Goal: Download file/media

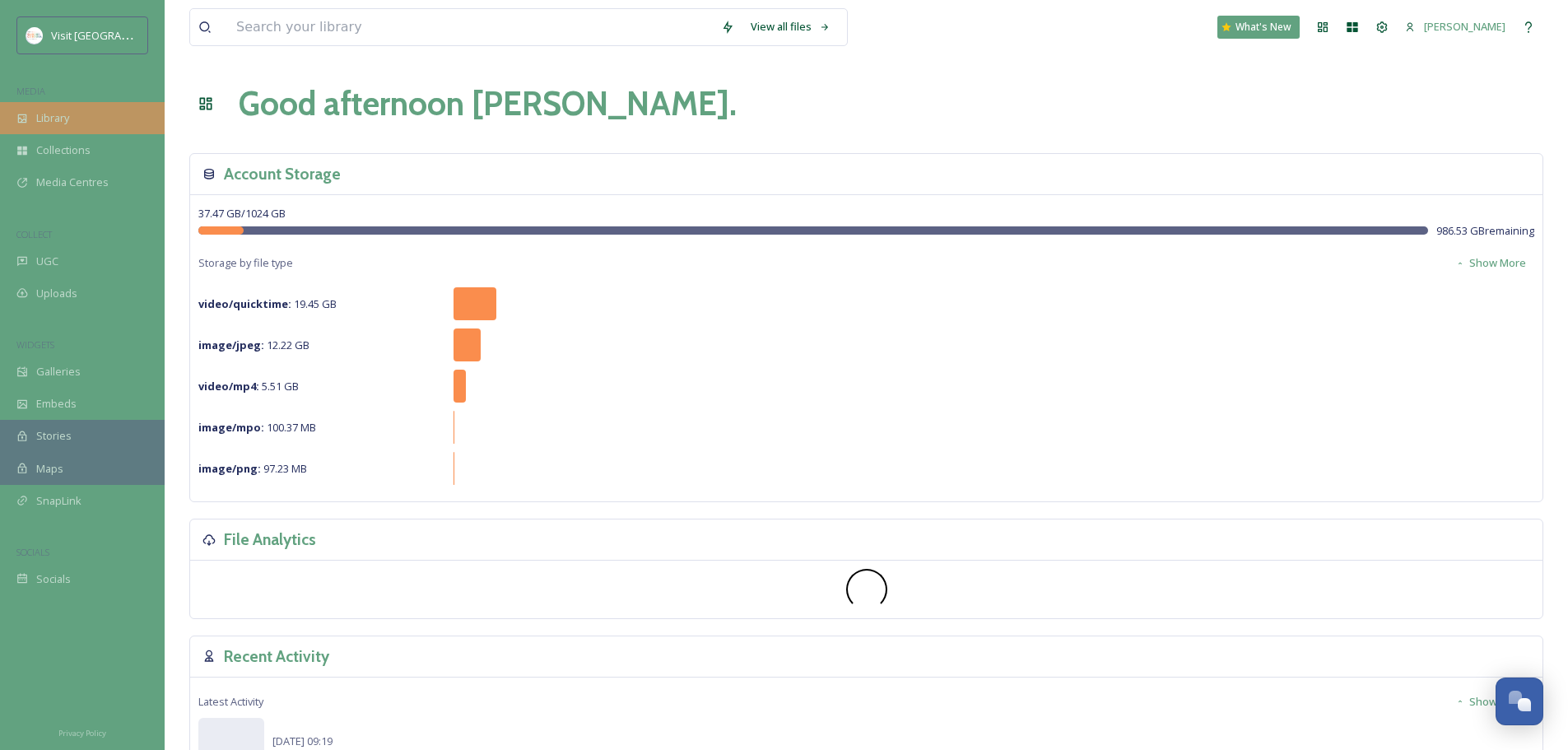
click at [64, 108] on div "Library" at bounding box center [82, 118] width 165 height 32
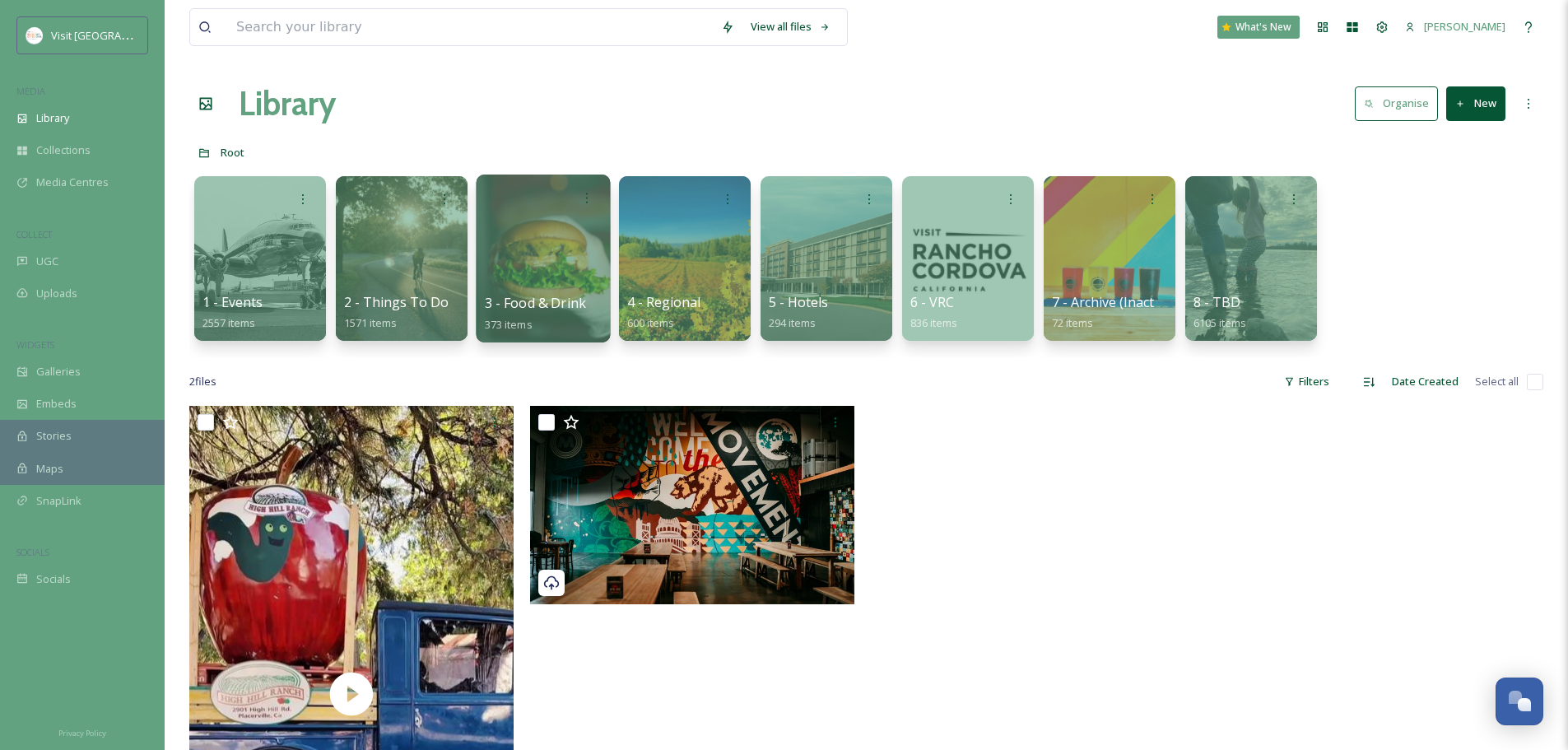
click at [578, 245] on div at bounding box center [542, 257] width 134 height 168
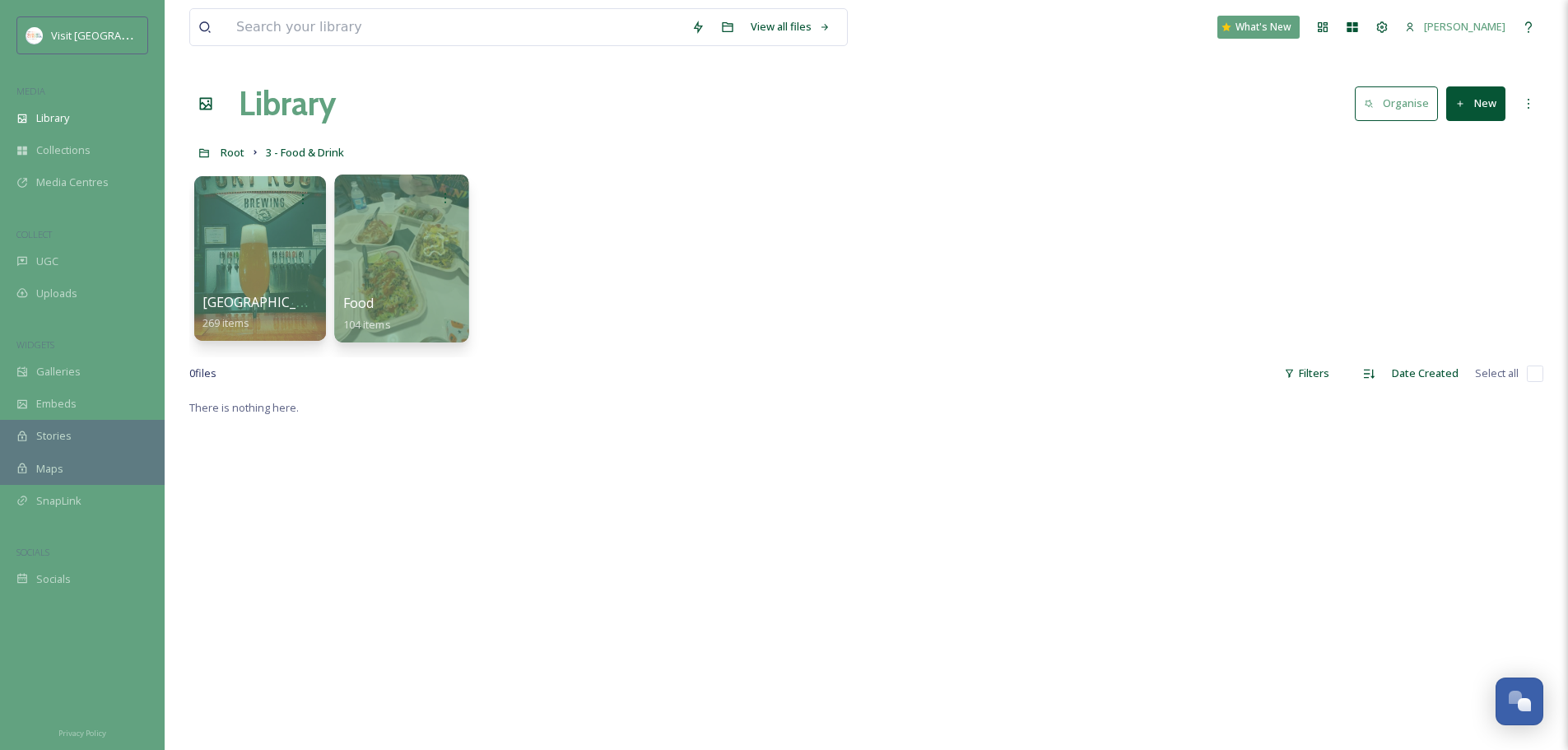
click at [448, 236] on div at bounding box center [401, 257] width 134 height 168
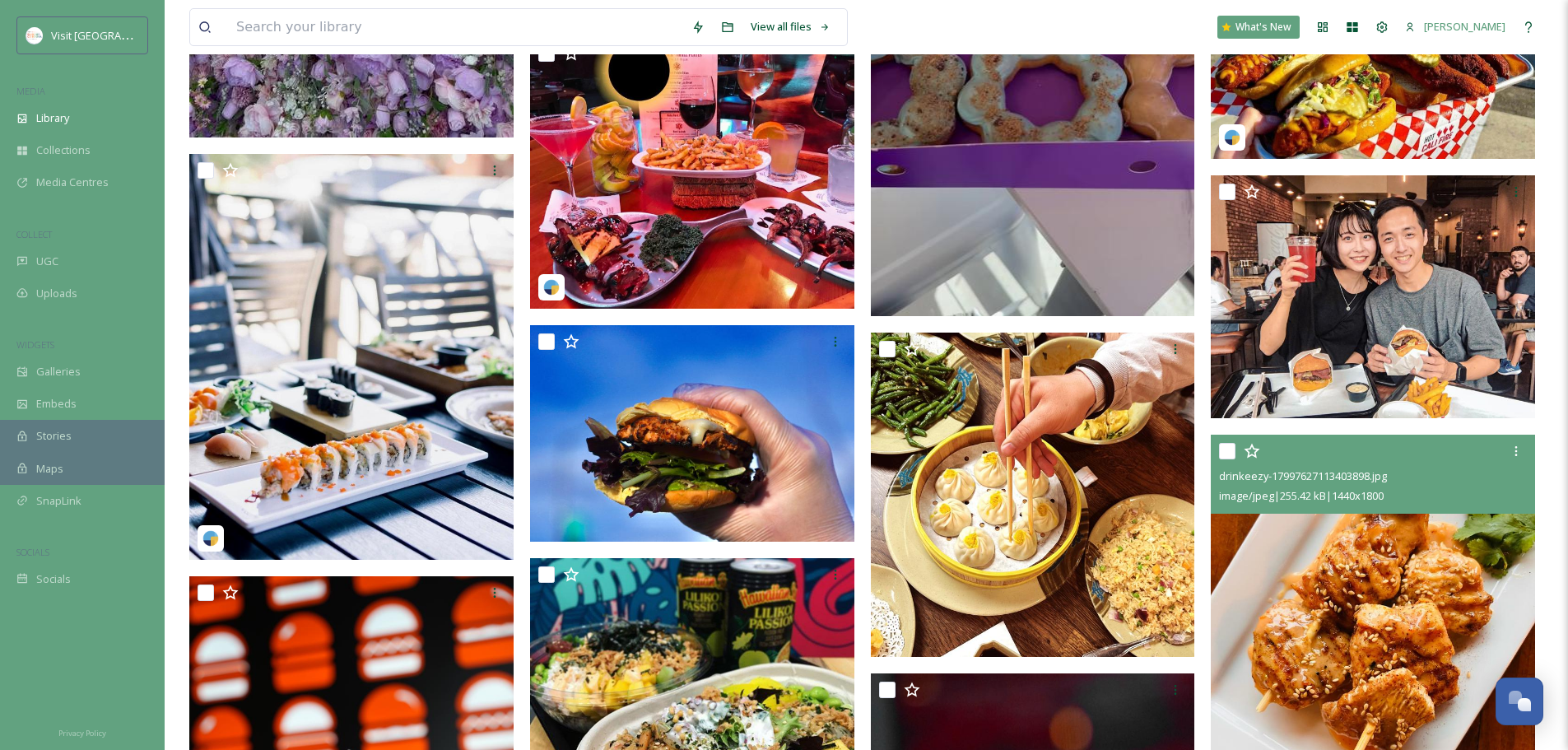
scroll to position [2607, 0]
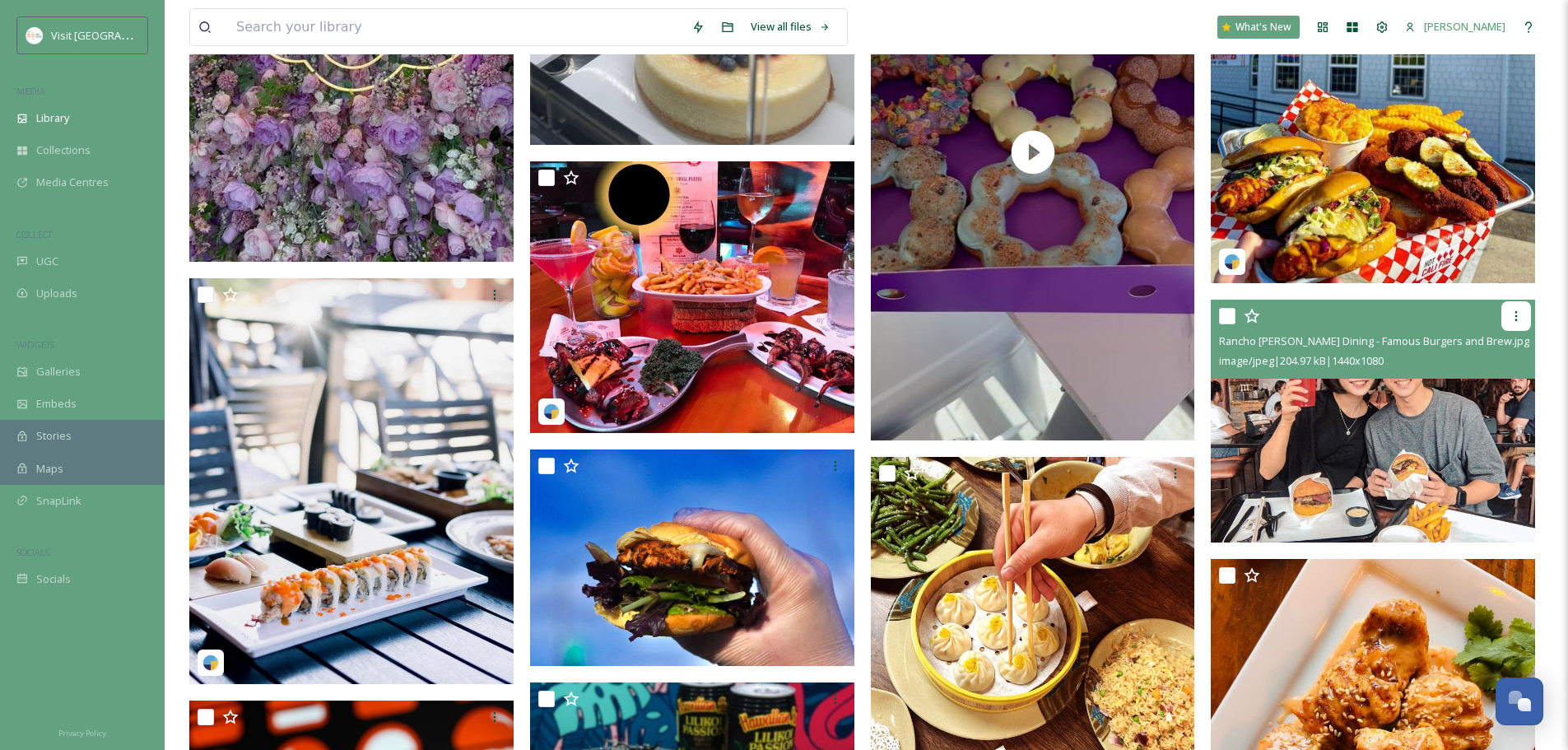
click at [1518, 315] on icon at bounding box center [1516, 316] width 13 height 13
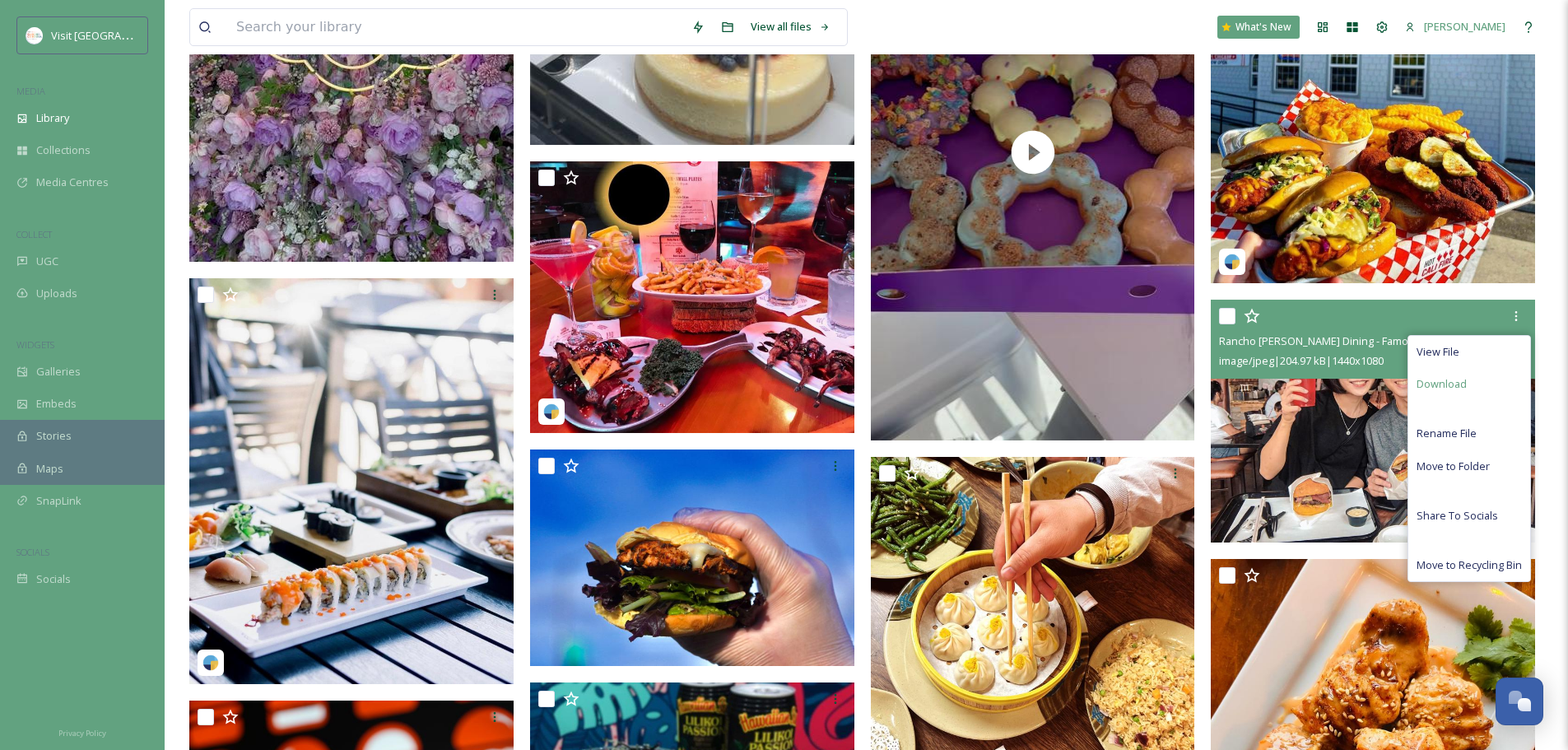
click at [1482, 391] on div "Download" at bounding box center [1469, 384] width 122 height 32
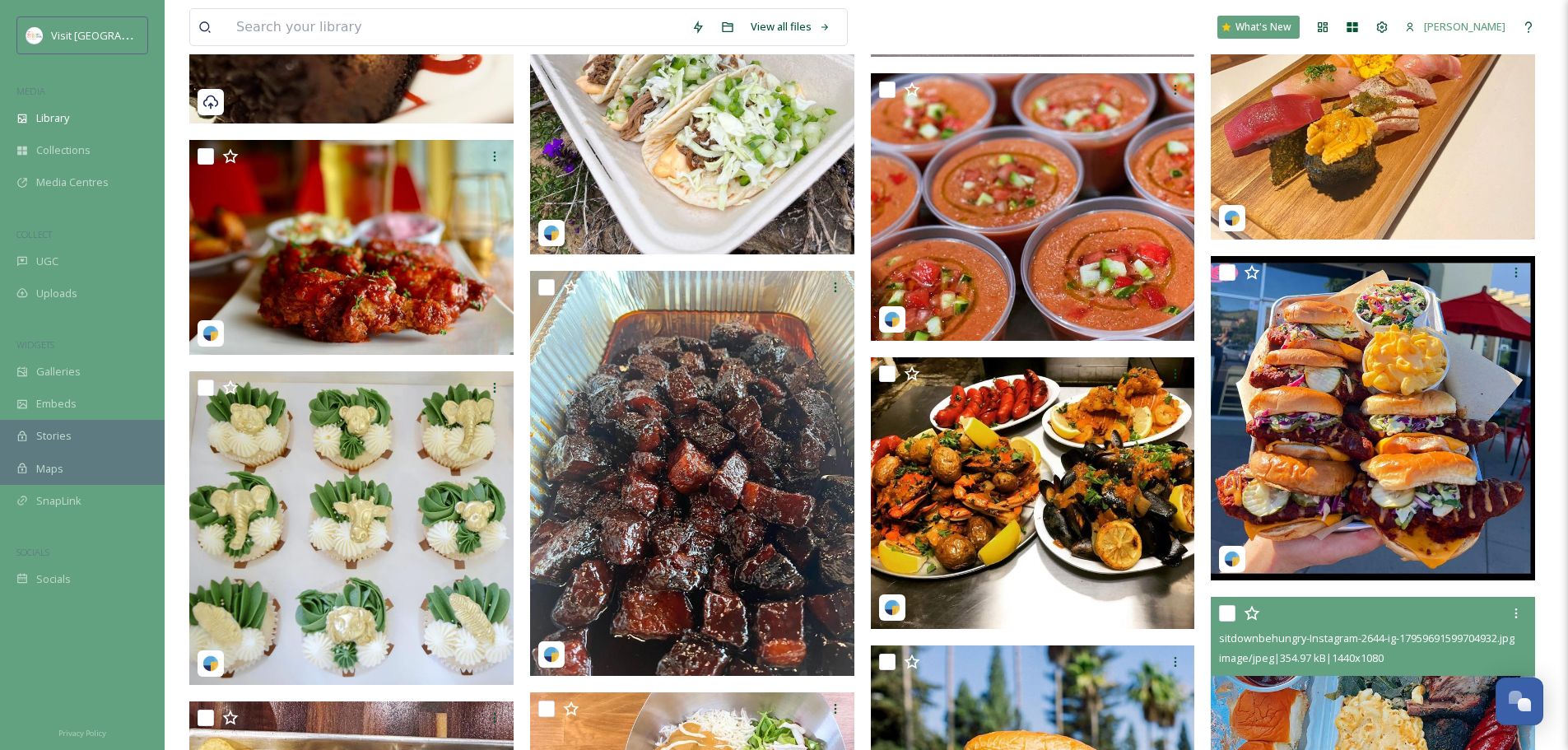
scroll to position [4664, 0]
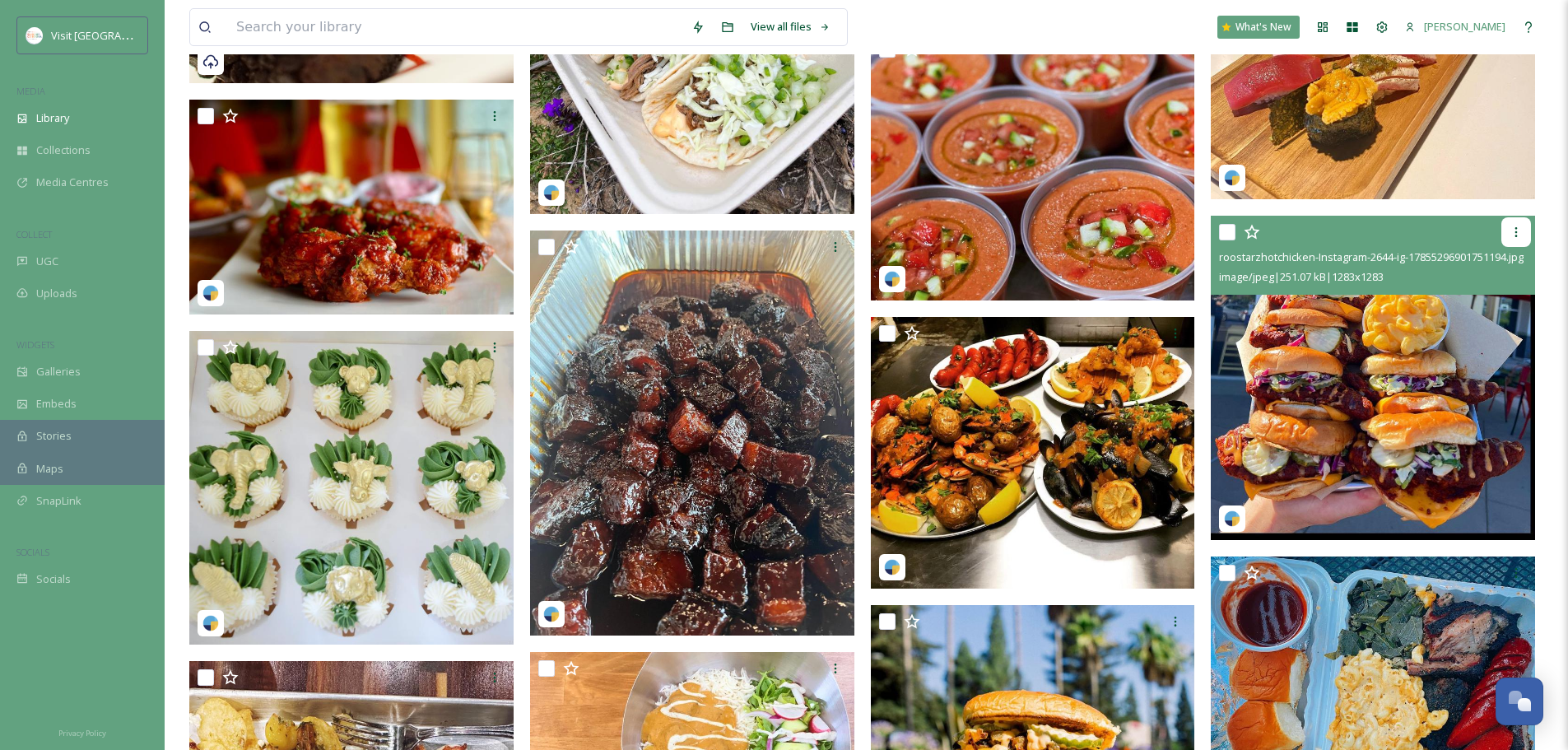
click at [1511, 229] on icon at bounding box center [1516, 232] width 13 height 13
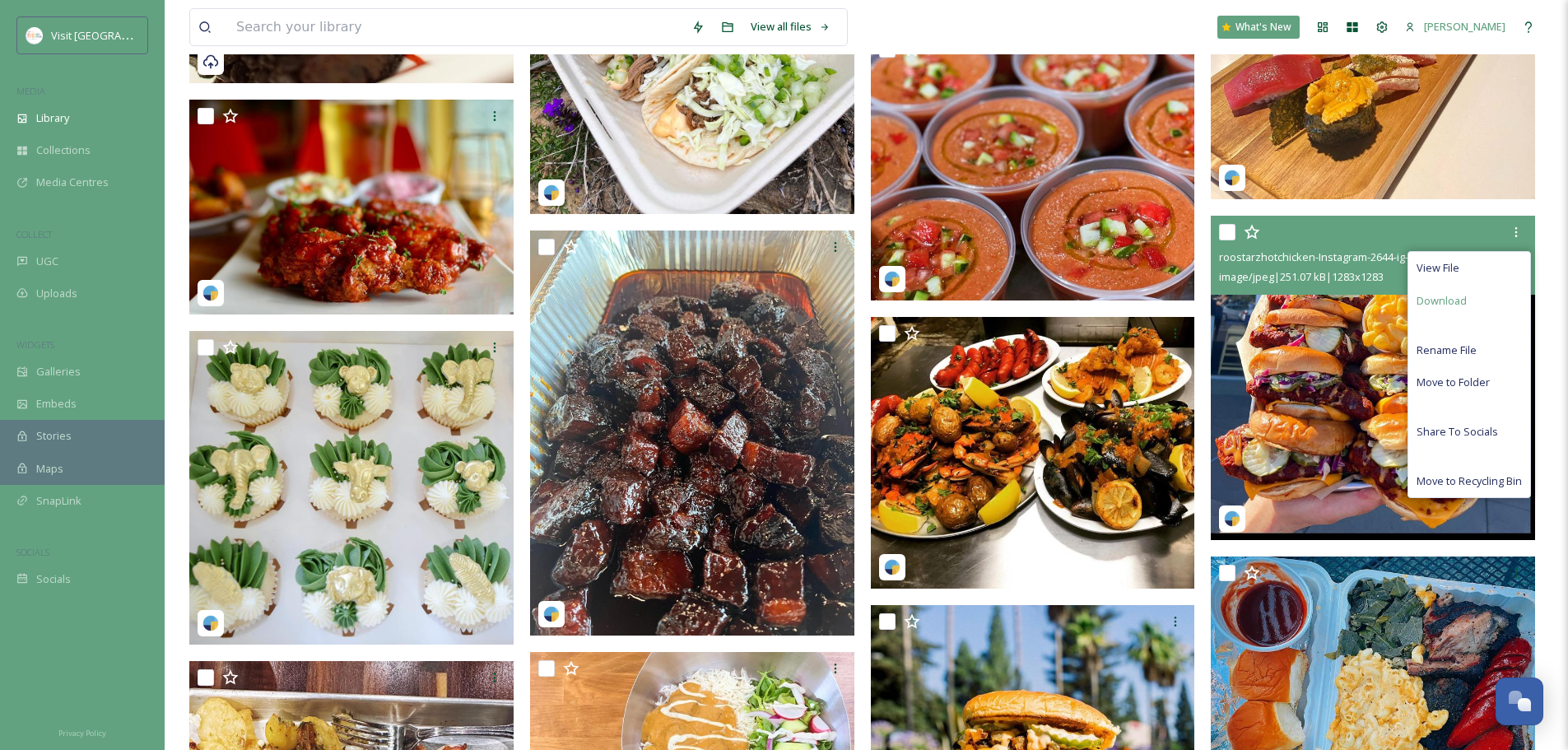
click at [1473, 306] on div "Download" at bounding box center [1469, 301] width 122 height 32
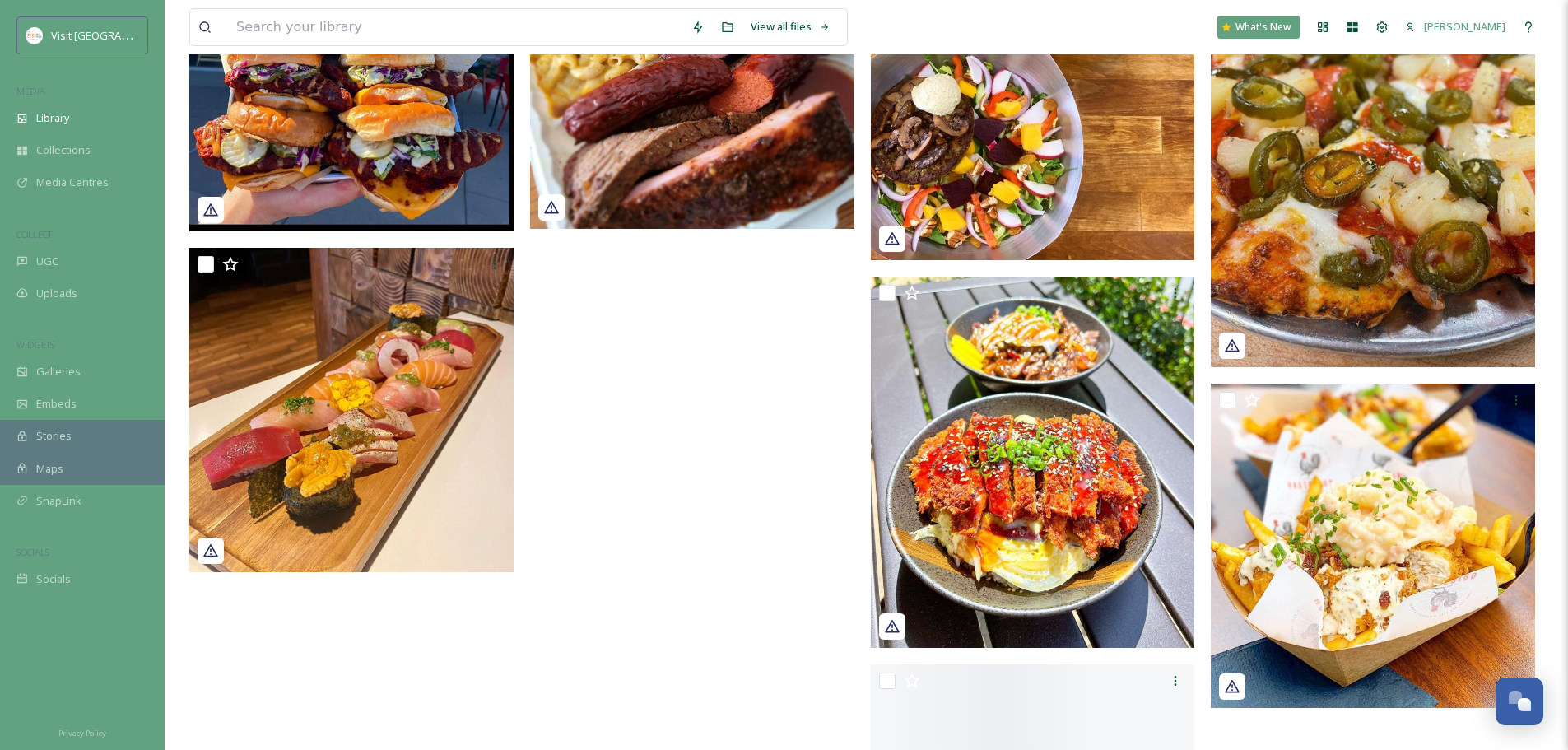
scroll to position [9739, 0]
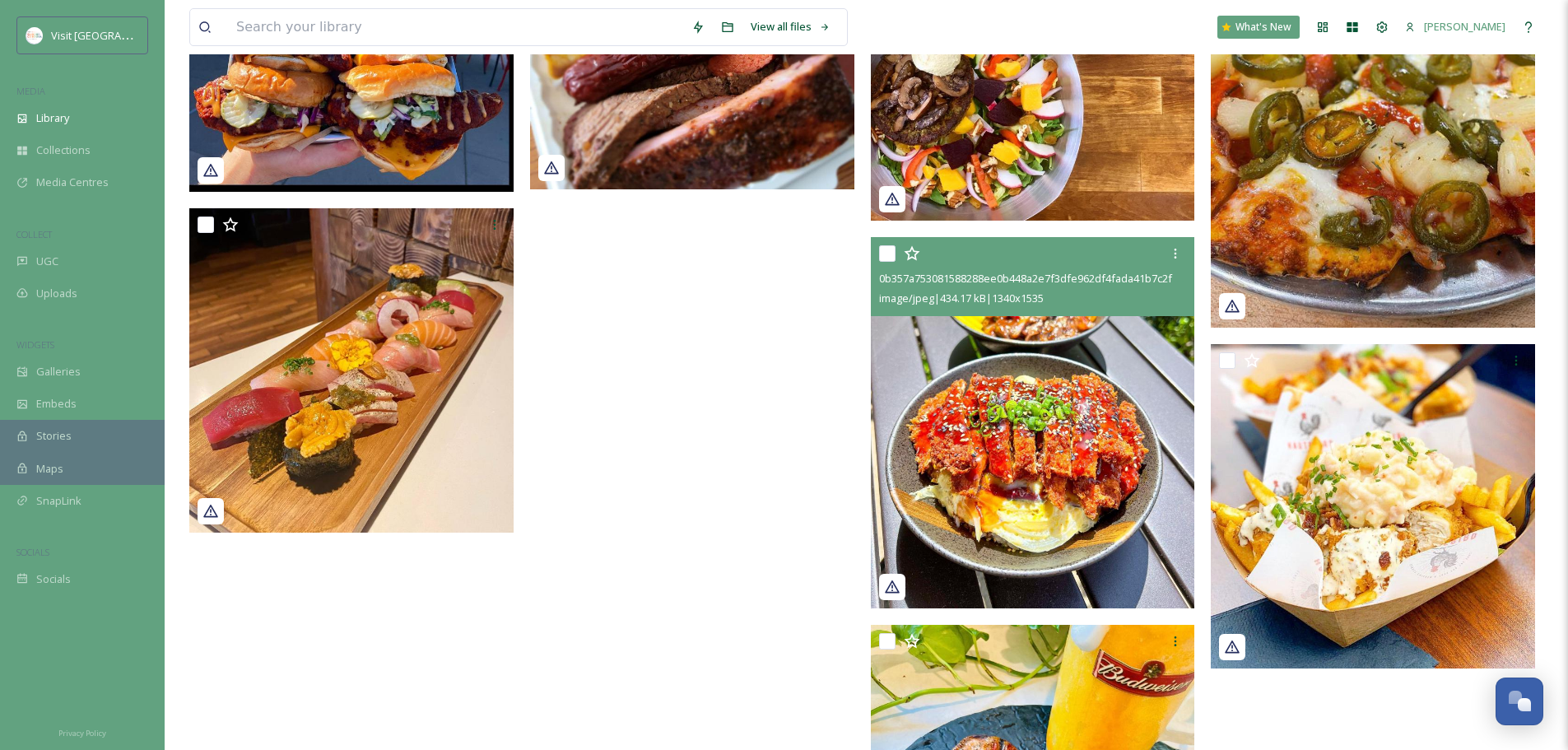
click at [960, 405] on img at bounding box center [1033, 422] width 324 height 371
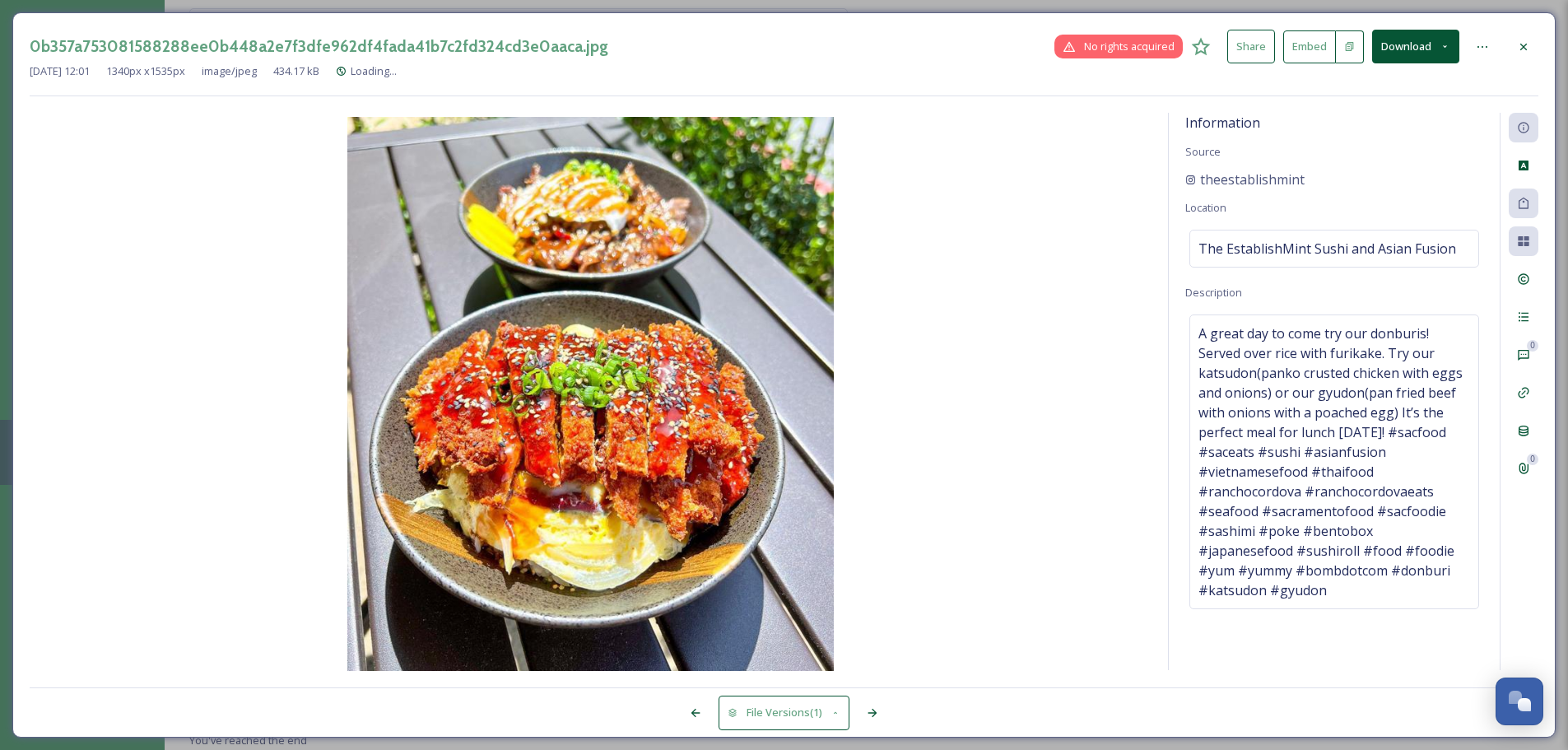
scroll to position [9685, 0]
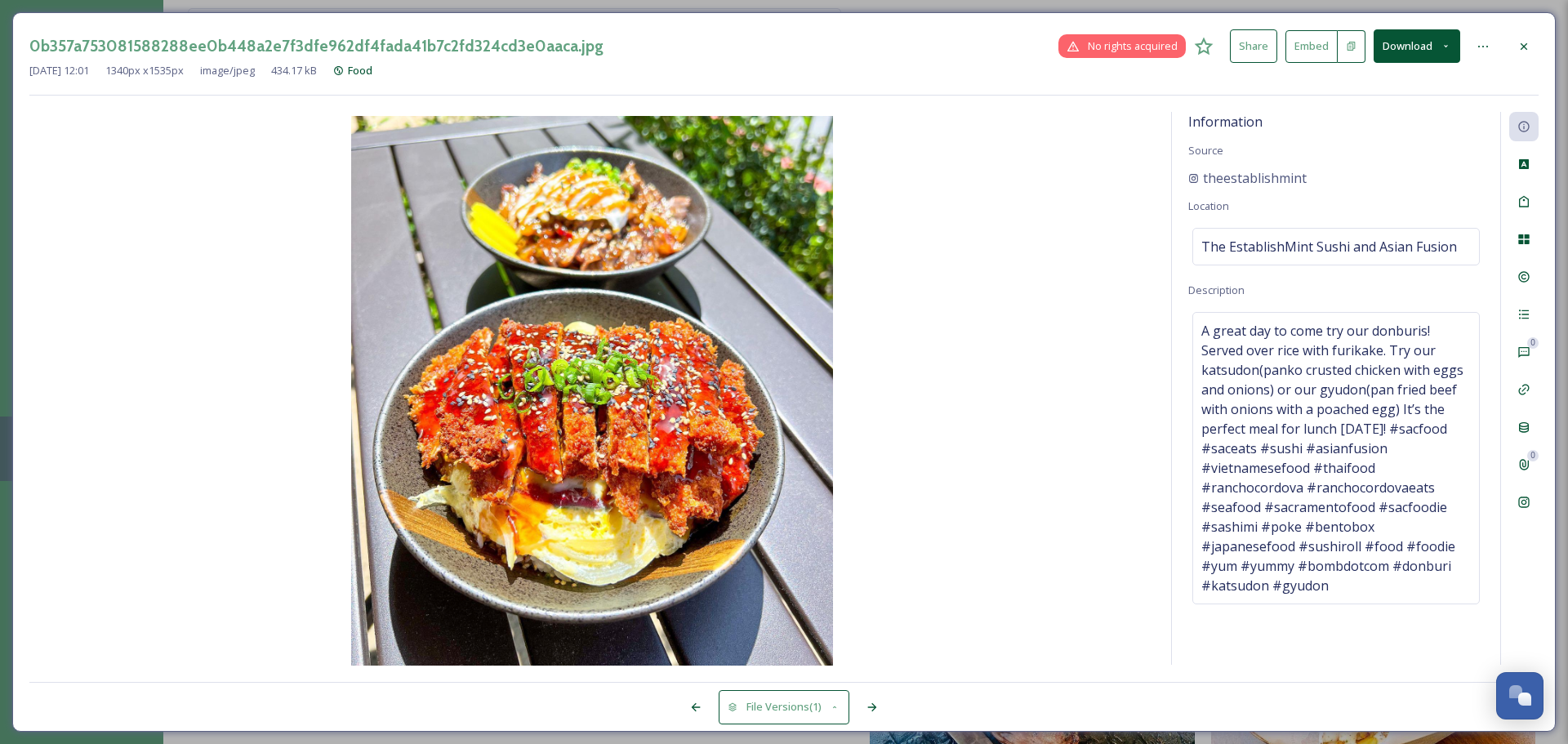
click at [1524, 49] on icon at bounding box center [1523, 46] width 13 height 13
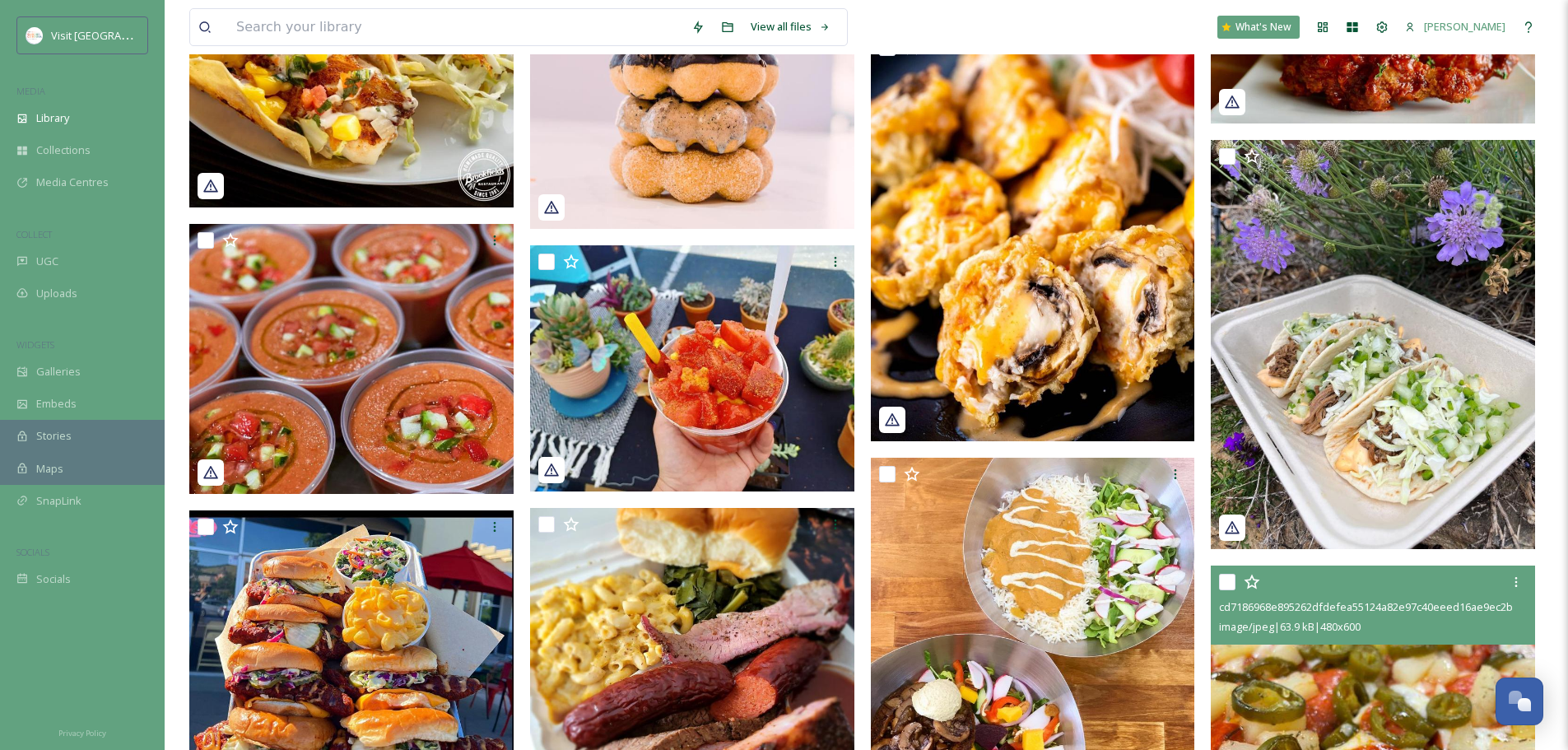
scroll to position [9182, 0]
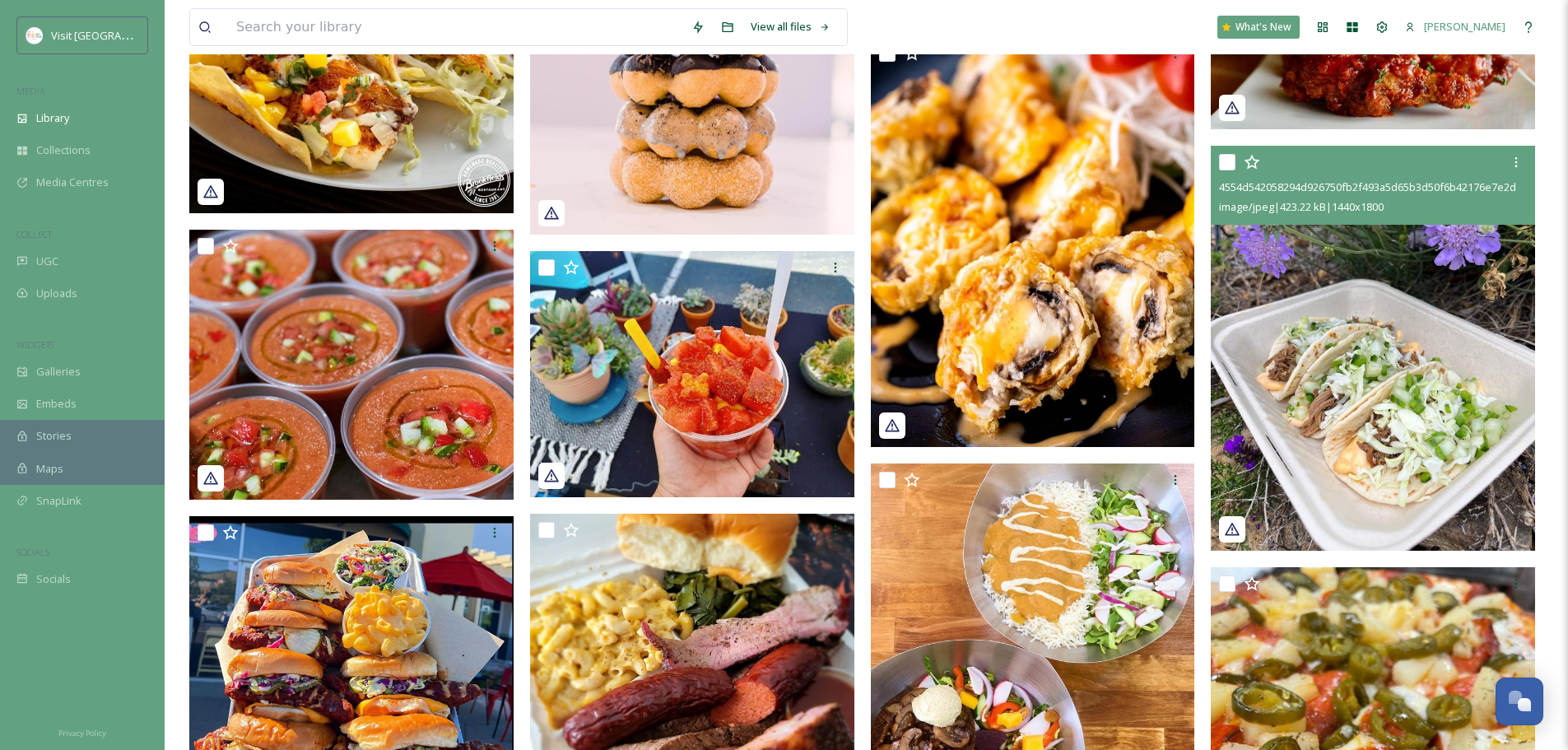
click at [1306, 425] on img at bounding box center [1372, 348] width 324 height 405
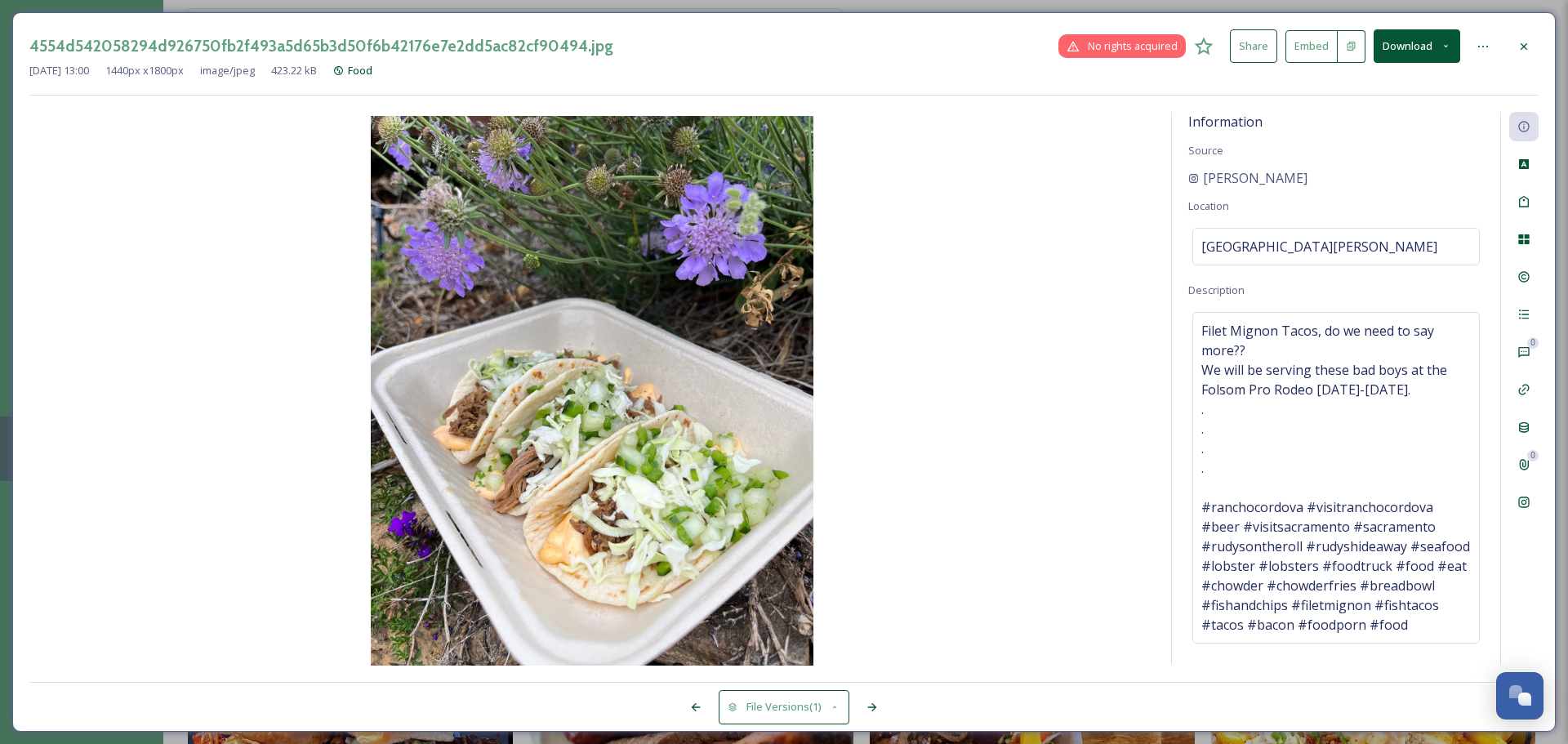
click at [1548, 40] on div "4554d542058294d926750fb2f493a5d65b3d50f6b42176e7e2dd5ac82cf90494.jpg No rights …" at bounding box center [783, 372] width 1543 height 719
click at [1532, 46] on div at bounding box center [1523, 46] width 30 height 30
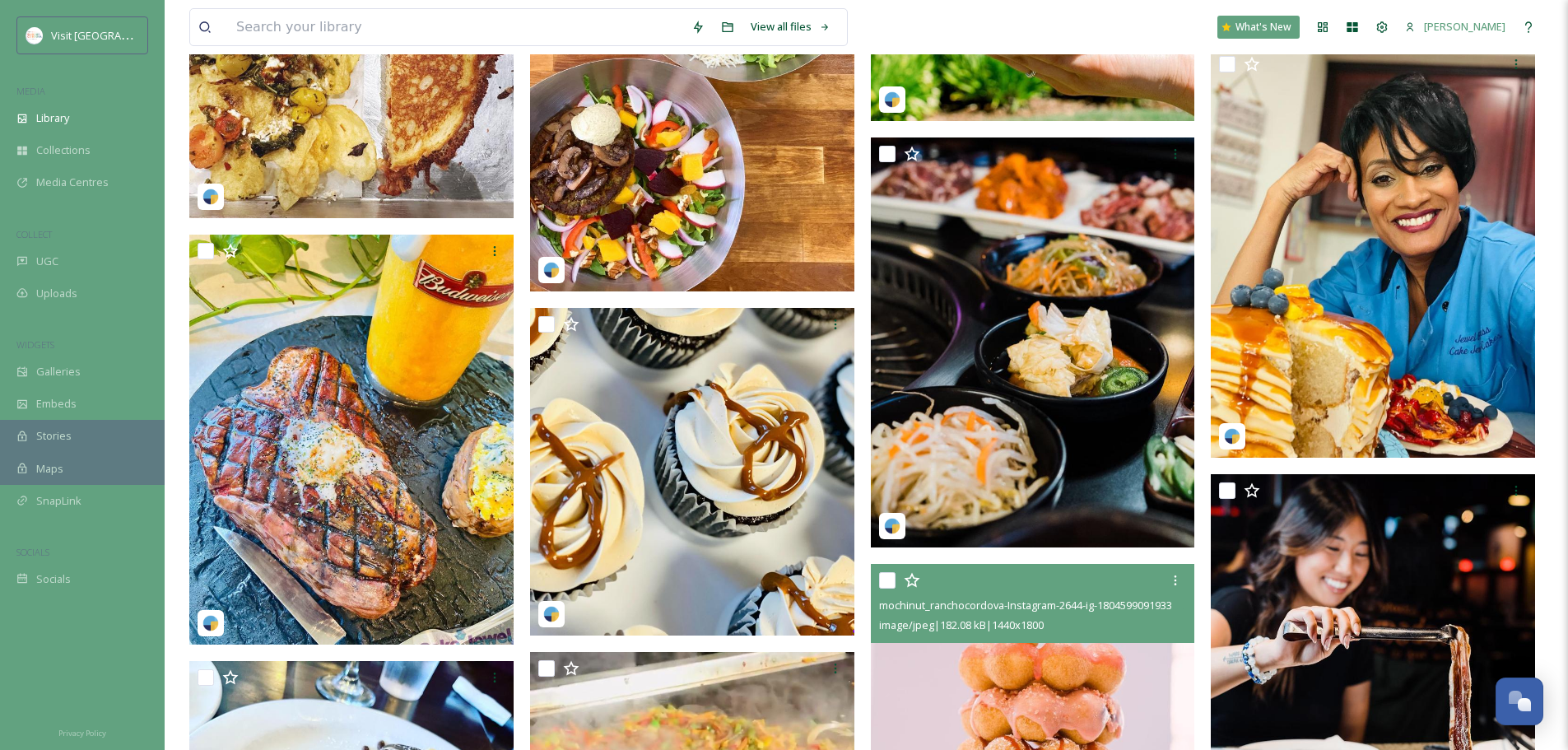
scroll to position [5342, 0]
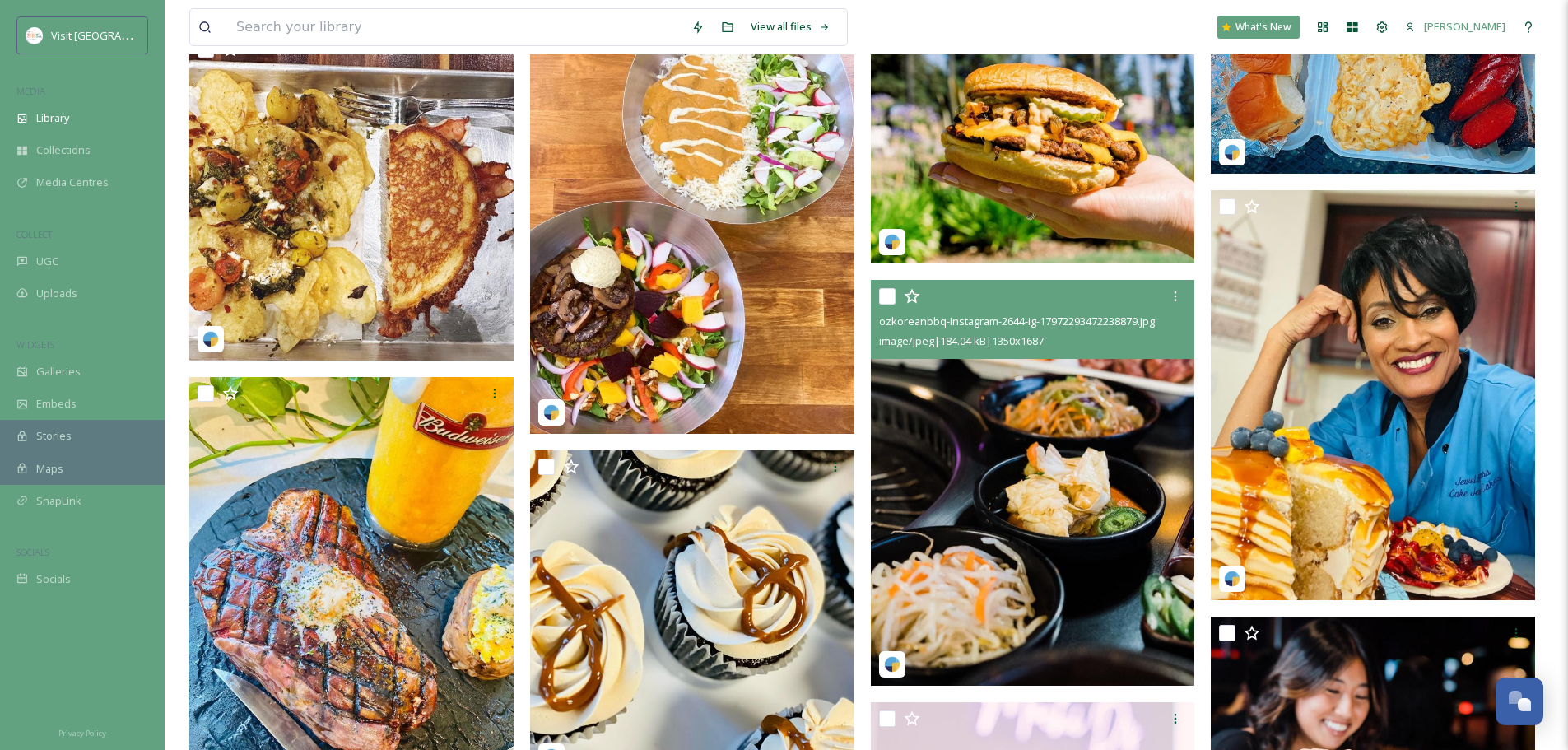
click at [1074, 517] on img at bounding box center [1033, 482] width 324 height 405
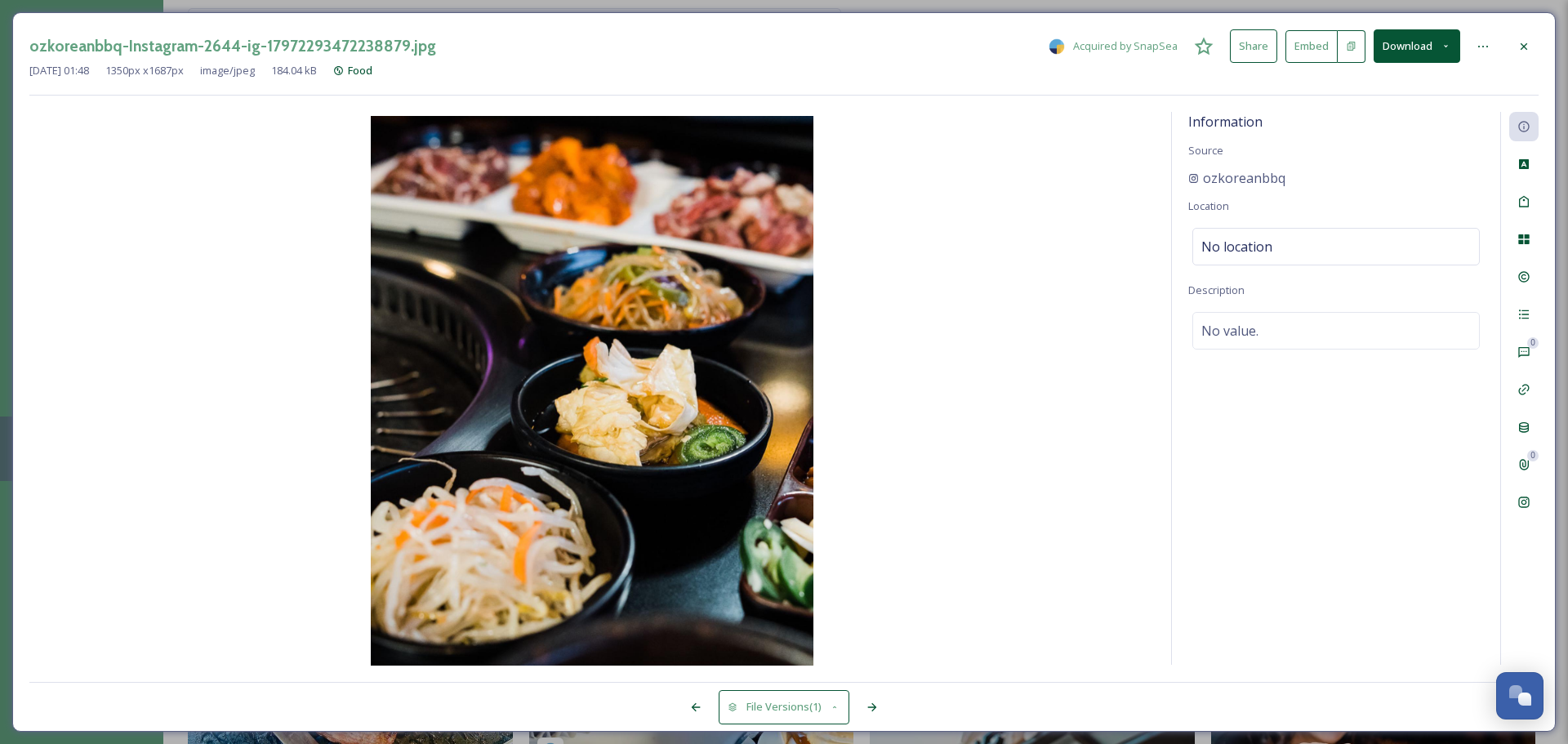
click at [1430, 47] on button "Download" at bounding box center [1416, 46] width 86 height 33
click at [1417, 86] on span "Download Original (1350 x 1687)" at bounding box center [1374, 84] width 154 height 16
click at [1524, 51] on icon at bounding box center [1523, 46] width 13 height 13
